Goal: Task Accomplishment & Management: Manage account settings

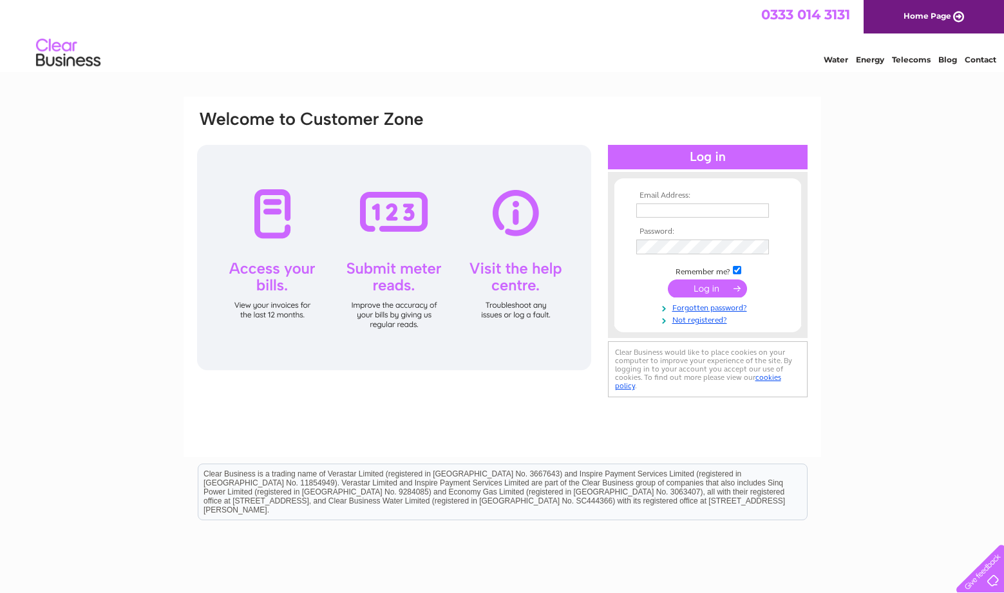
click at [765, 210] on input "text" at bounding box center [703, 211] width 133 height 14
drag, startPoint x: 764, startPoint y: 211, endPoint x: 786, endPoint y: 224, distance: 25.7
click at [769, 212] on input "text" at bounding box center [704, 211] width 134 height 15
drag, startPoint x: 637, startPoint y: 90, endPoint x: 664, endPoint y: 135, distance: 52.0
click at [637, 75] on html "0333 014 3131 Home Page Water Energy Telecoms Blog Contact" at bounding box center [502, 37] width 1004 height 75
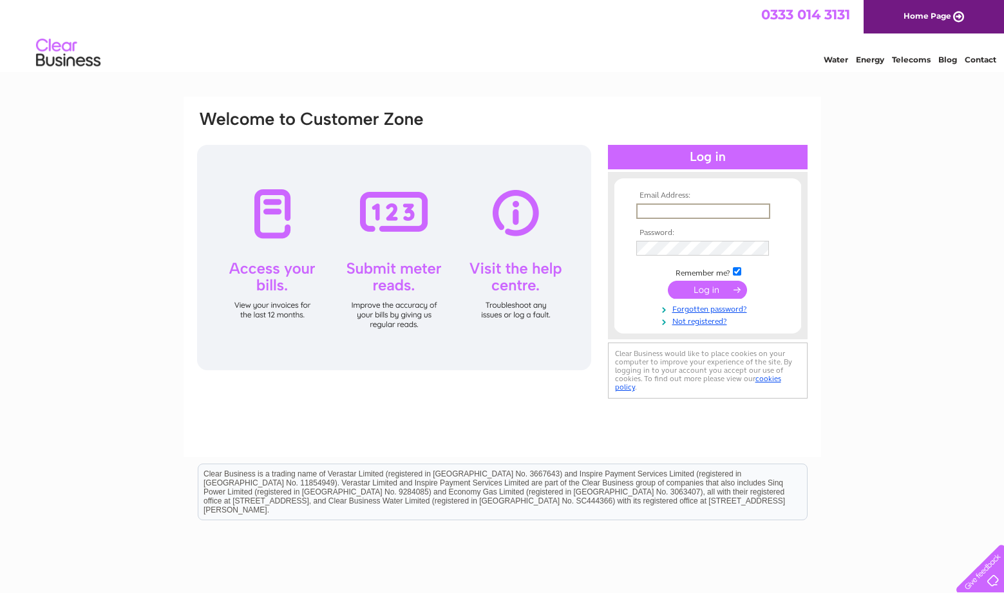
click at [710, 212] on input "text" at bounding box center [704, 211] width 134 height 15
type input "ronaldsvoe@btinternet.com"
click at [706, 287] on input "submit" at bounding box center [707, 290] width 79 height 18
